Goal: Information Seeking & Learning: Understand process/instructions

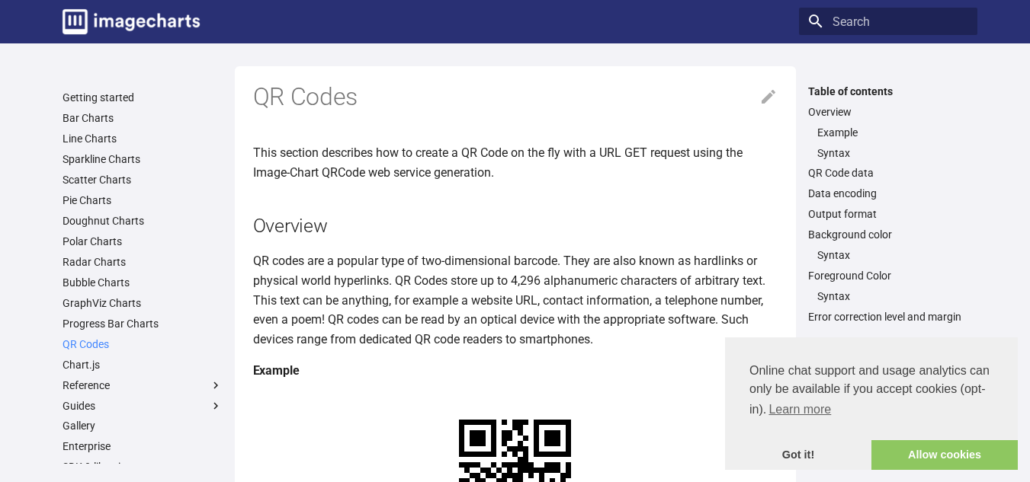
click at [92, 339] on link "QR Codes" at bounding box center [142, 345] width 160 height 14
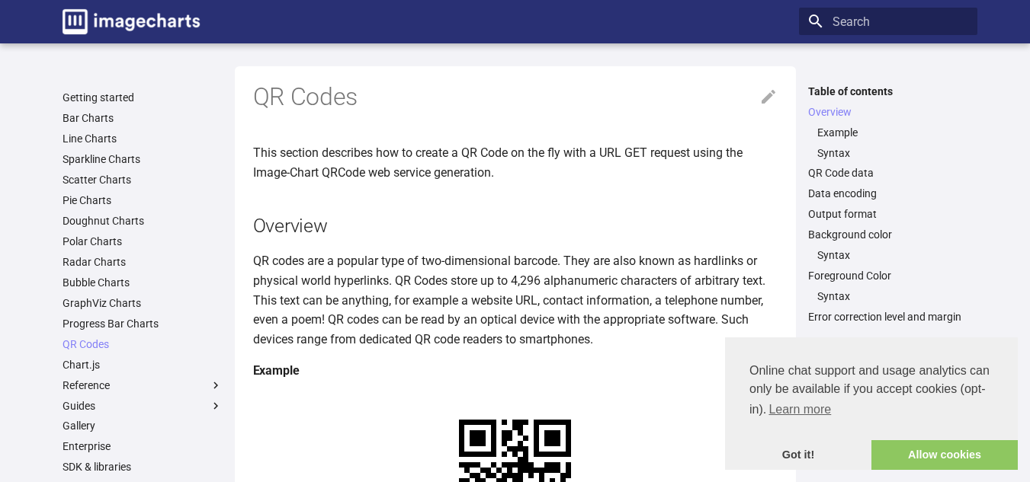
scroll to position [304, 0]
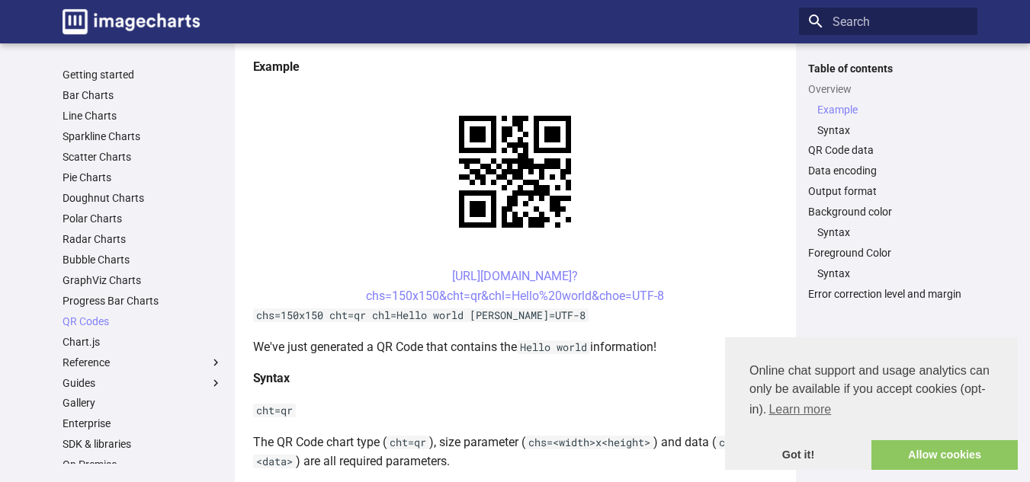
drag, startPoint x: 414, startPoint y: 273, endPoint x: 668, endPoint y: 298, distance: 255.8
click at [668, 298] on center "https://image-charts.com/chart? chs=150x150&cht=qr&chl=Hello%20world&choe=UTF-8" at bounding box center [515, 286] width 524 height 39
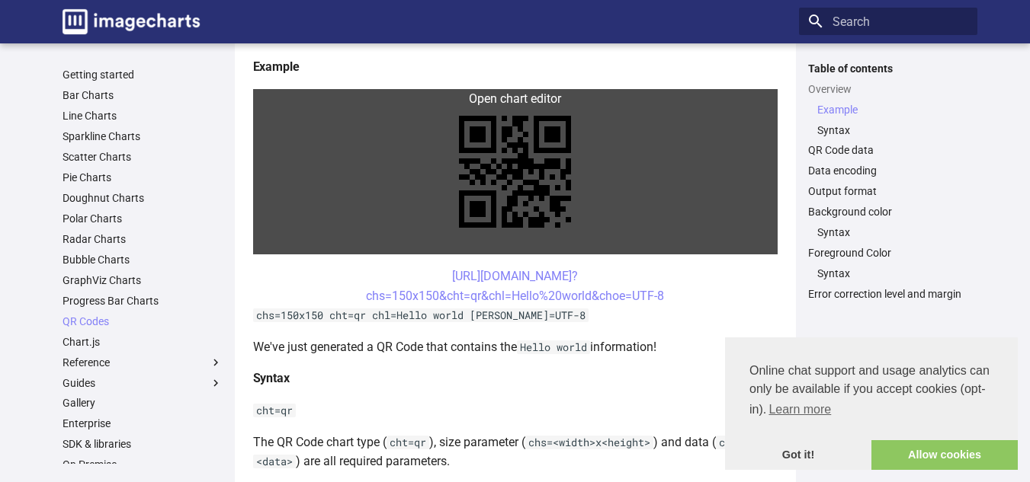
copy link "https://image-charts.com/chart? chs=150x150&cht=qr&chl=Hello%20world&choe=UTF-8"
click at [349, 251] on link at bounding box center [515, 171] width 524 height 165
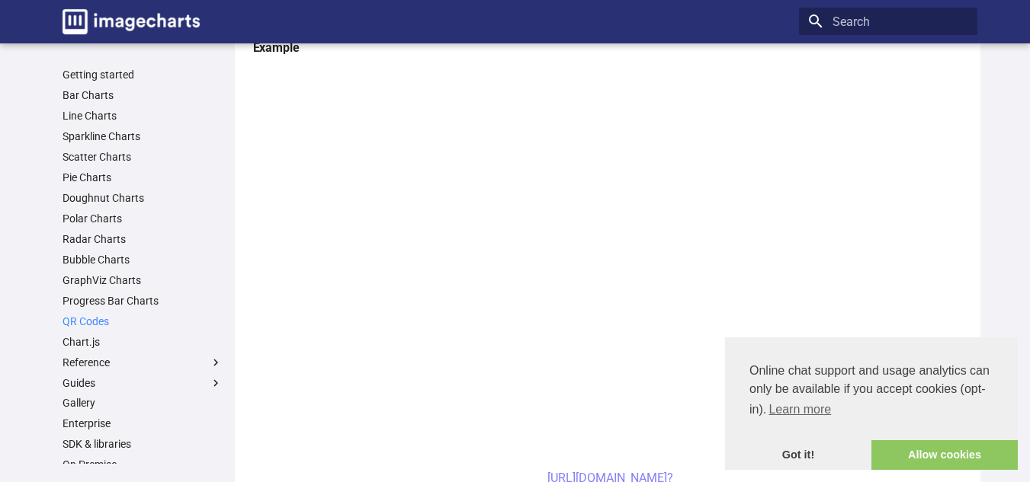
click at [98, 319] on link "QR Codes" at bounding box center [142, 322] width 160 height 14
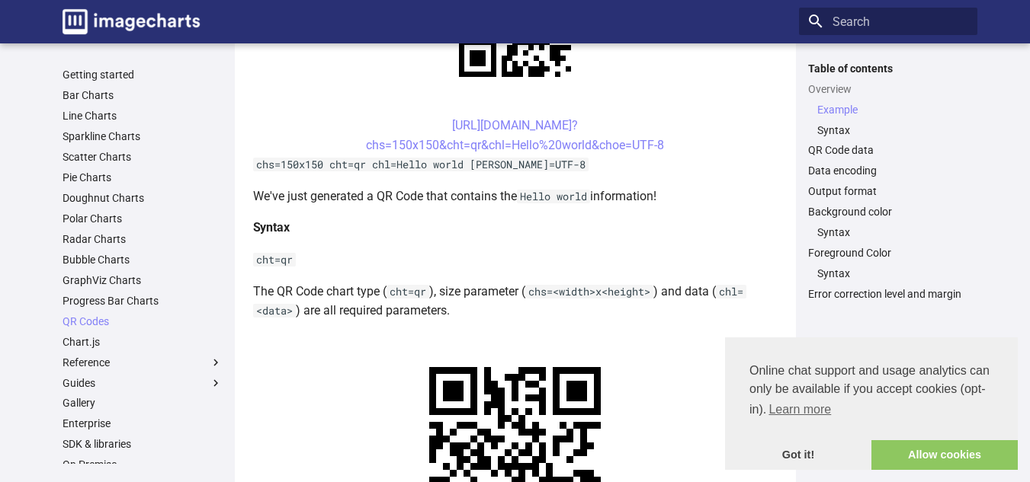
scroll to position [457, 0]
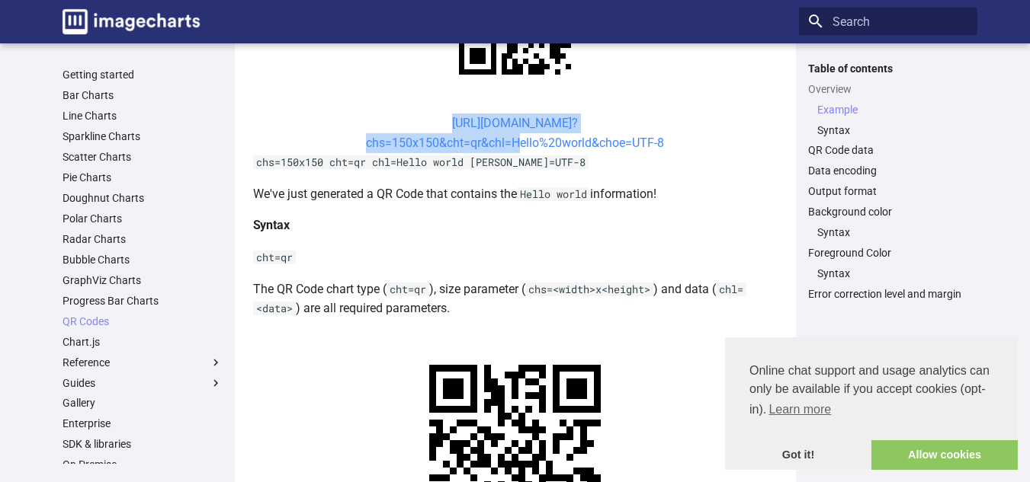
drag, startPoint x: 417, startPoint y: 113, endPoint x: 511, endPoint y: 148, distance: 100.1
copy link "https://image-charts.com/chart? chs=150x150&cht=qr&chl="
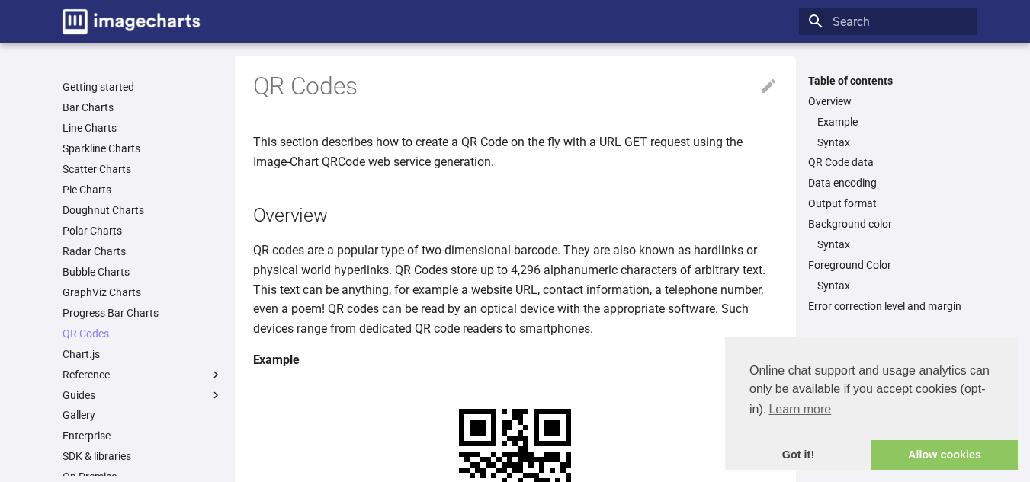
scroll to position [0, 0]
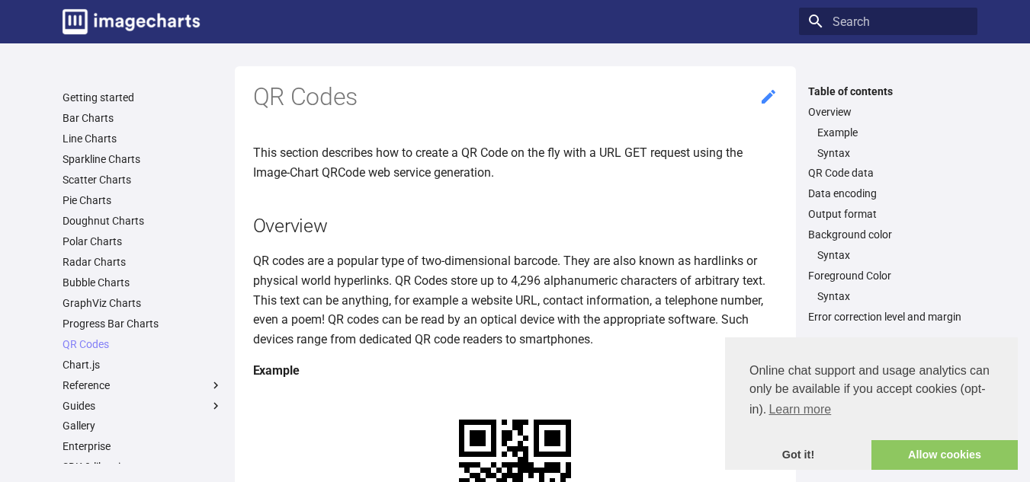
click at [766, 103] on icon at bounding box center [768, 97] width 18 height 18
click at [795, 454] on link "Got it!" at bounding box center [798, 456] width 146 height 30
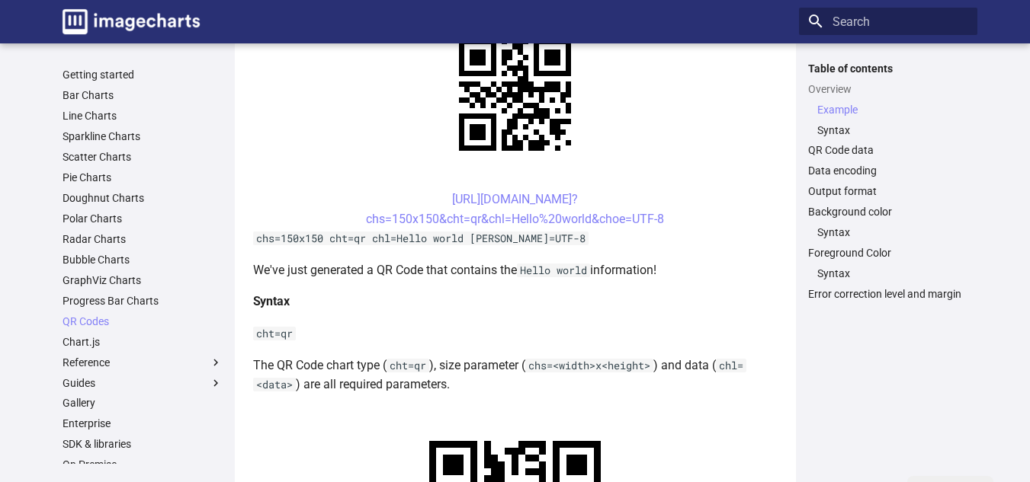
scroll to position [457, 0]
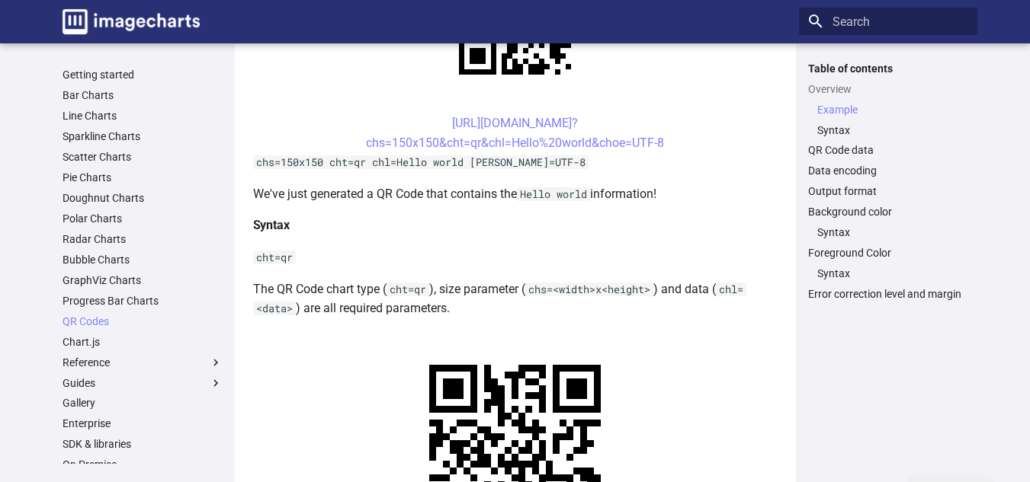
click at [335, 218] on h4 "Syntax" at bounding box center [515, 226] width 524 height 20
click at [489, 140] on link "https://image-charts.com/chart? chs=150x150&cht=qr&chl=Hello%20world&choe=UTF-8" at bounding box center [515, 133] width 298 height 34
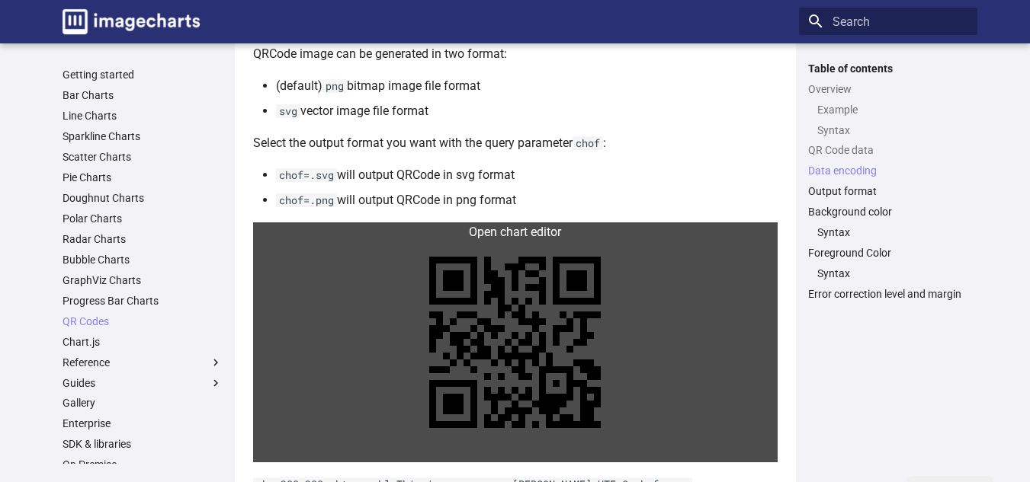
scroll to position [1038, 0]
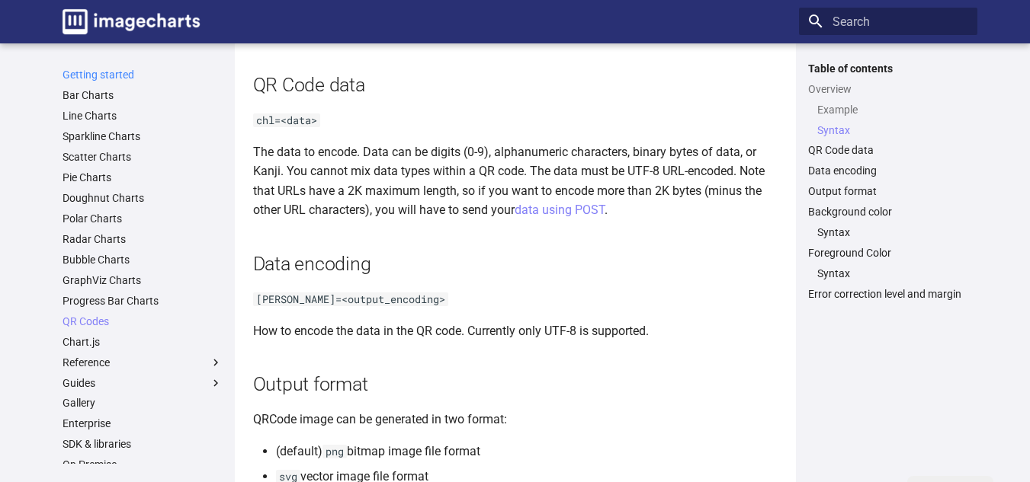
click at [95, 76] on link "Getting started" at bounding box center [142, 75] width 160 height 14
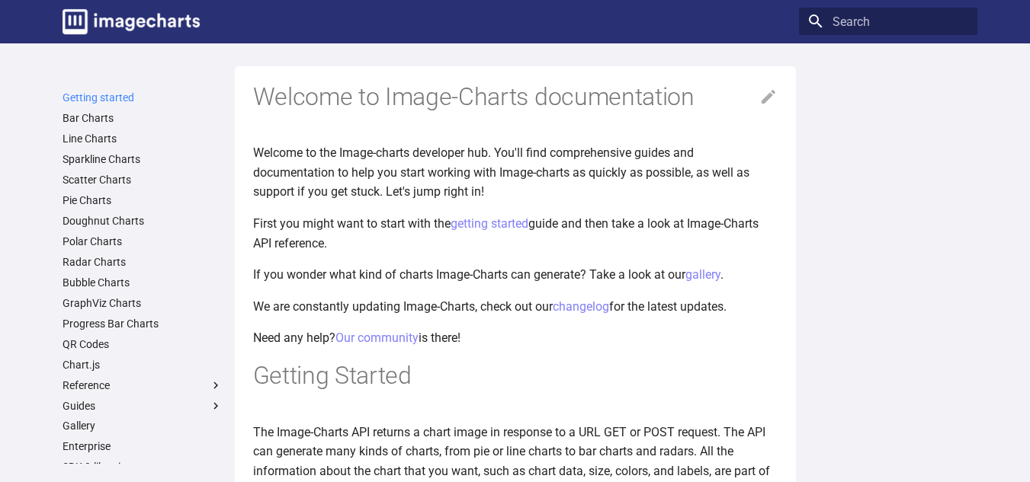
click at [96, 104] on link "Getting started" at bounding box center [142, 98] width 160 height 14
click at [92, 343] on link "QR Codes" at bounding box center [142, 345] width 160 height 14
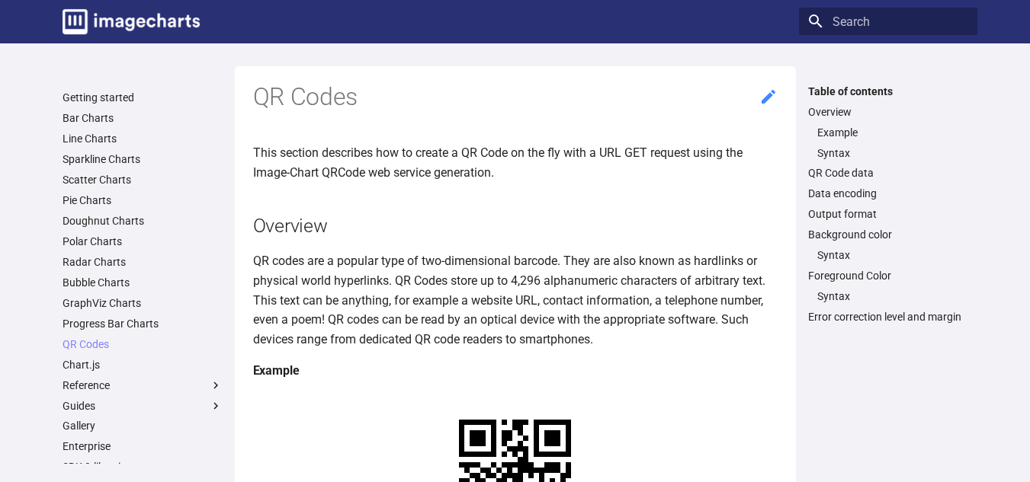
click at [770, 97] on icon at bounding box center [768, 97] width 14 height 14
